Goal: Task Accomplishment & Management: Manage account settings

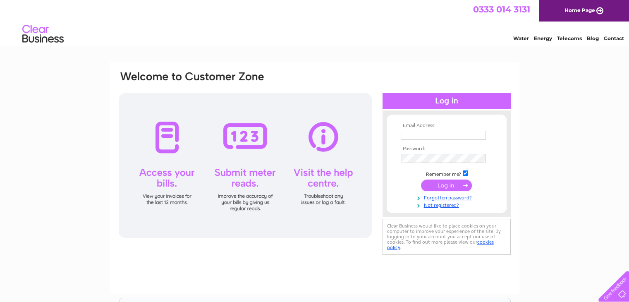
type input "[EMAIL_ADDRESS][DOMAIN_NAME]"
click at [455, 183] on input "submit" at bounding box center [446, 186] width 51 height 12
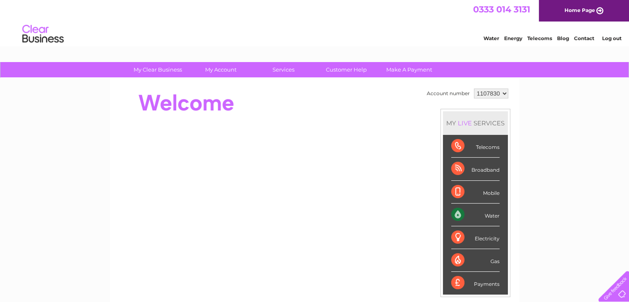
click at [487, 216] on div "Water" at bounding box center [476, 215] width 48 height 23
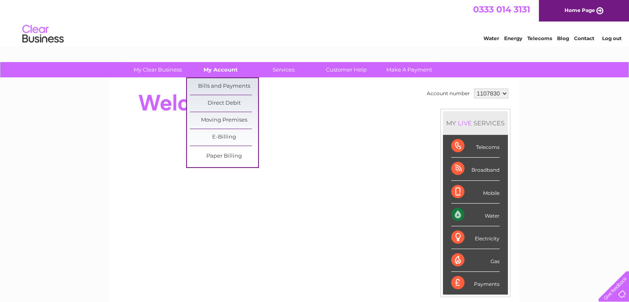
click at [214, 67] on link "My Account" at bounding box center [221, 69] width 68 height 15
click at [214, 82] on link "Bills and Payments" at bounding box center [224, 86] width 68 height 17
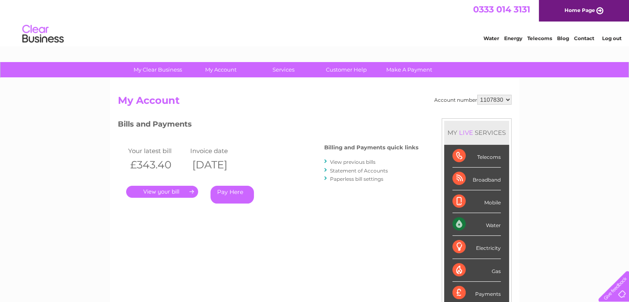
click at [173, 192] on link "." at bounding box center [162, 192] width 72 height 12
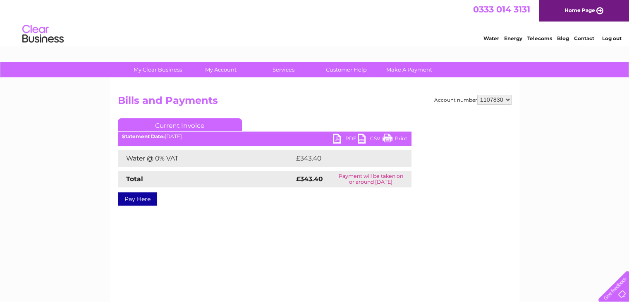
click at [336, 138] on link "PDF" at bounding box center [345, 140] width 25 height 12
